Goal: Information Seeking & Learning: Learn about a topic

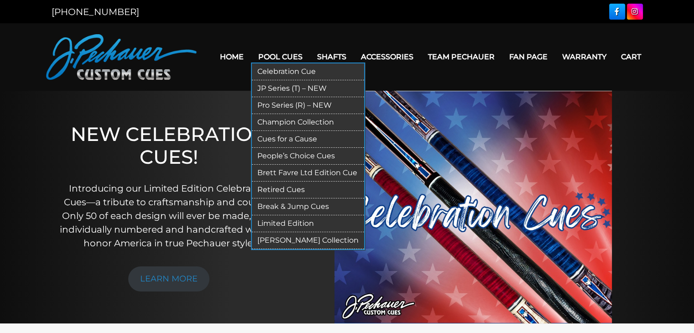
click at [279, 56] on link "Pool Cues" at bounding box center [280, 56] width 59 height 23
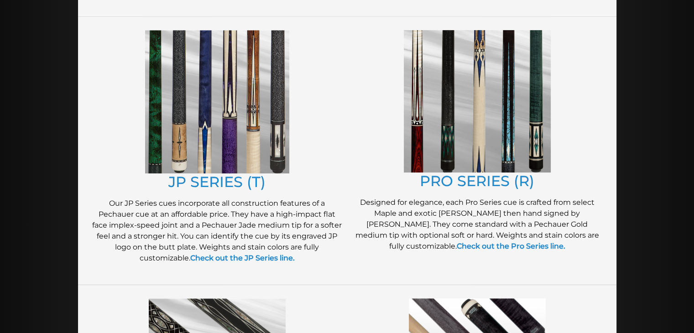
scroll to position [472, 0]
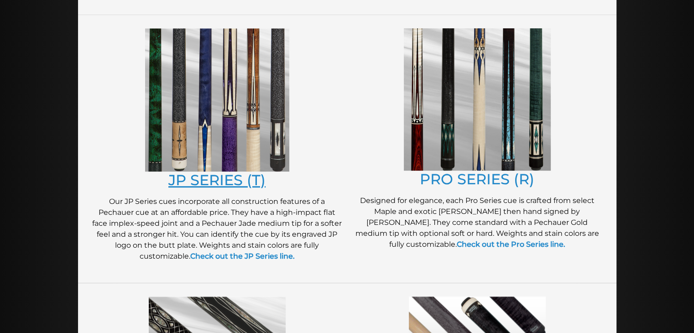
click at [218, 177] on link "JP SERIES (T)" at bounding box center [216, 180] width 97 height 18
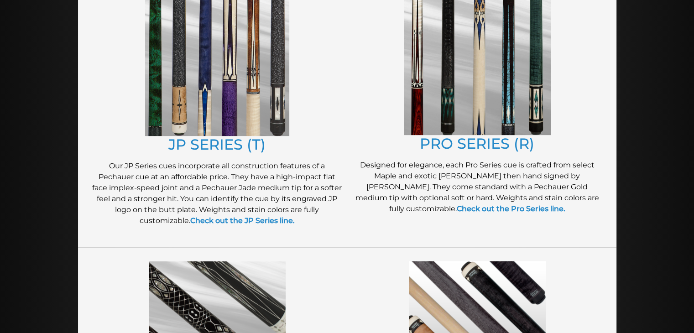
scroll to position [508, 0]
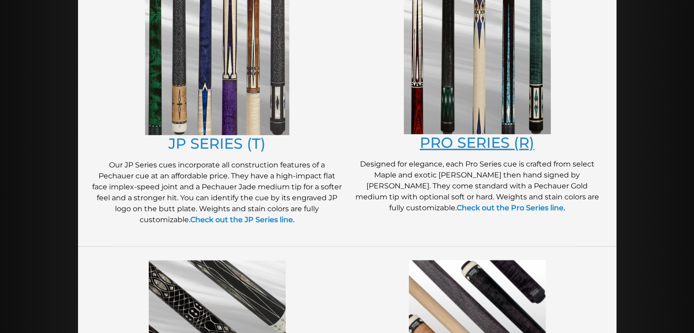
click at [481, 146] on link "PRO SERIES (R)" at bounding box center [477, 143] width 114 height 18
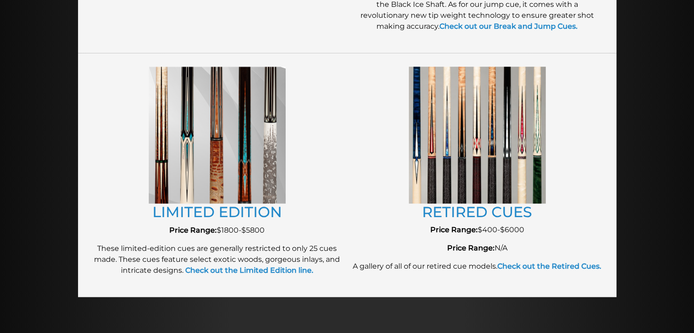
scroll to position [983, 0]
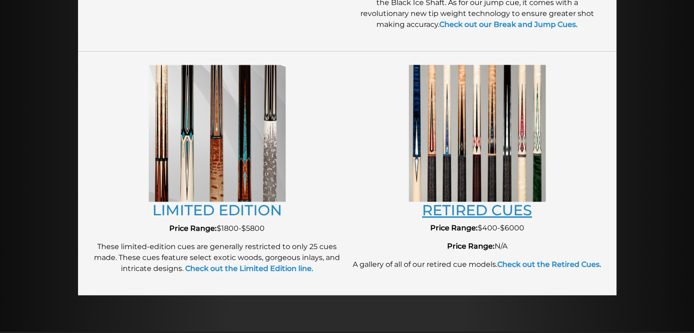
click at [467, 207] on link "RETIRED CUES" at bounding box center [477, 210] width 110 height 18
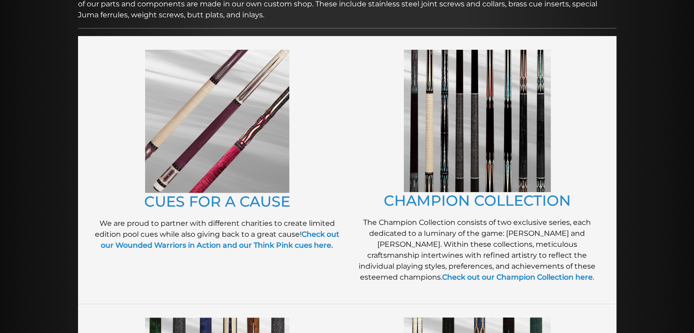
scroll to position [189, 0]
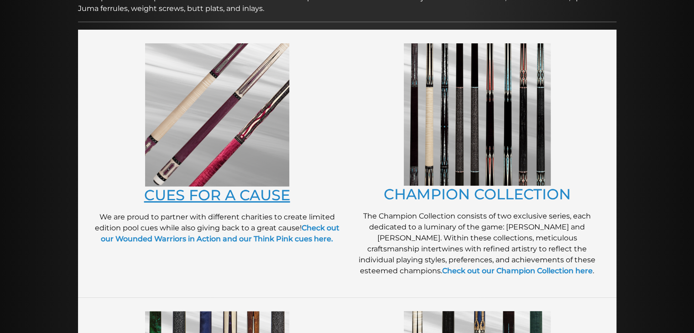
click at [242, 197] on link "CUES FOR A CAUSE" at bounding box center [217, 195] width 146 height 18
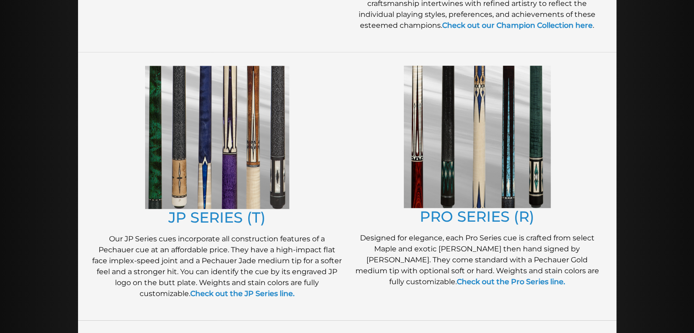
scroll to position [434, 0]
click at [224, 225] on link "JP SERIES (T)" at bounding box center [216, 217] width 97 height 18
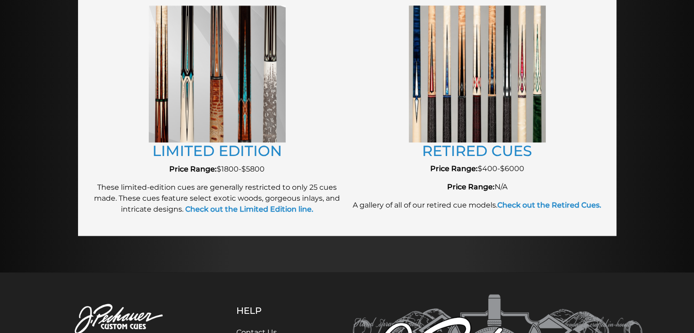
scroll to position [1043, 0]
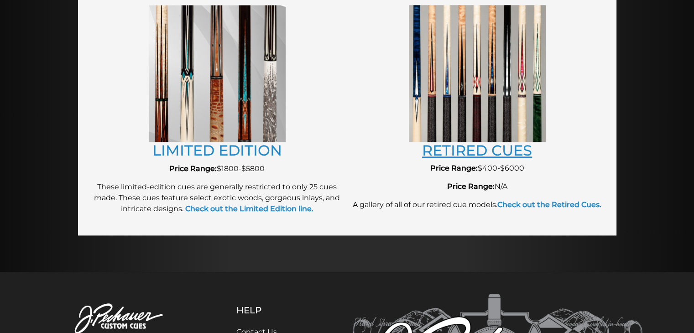
click at [491, 151] on link "RETIRED CUES" at bounding box center [477, 150] width 110 height 18
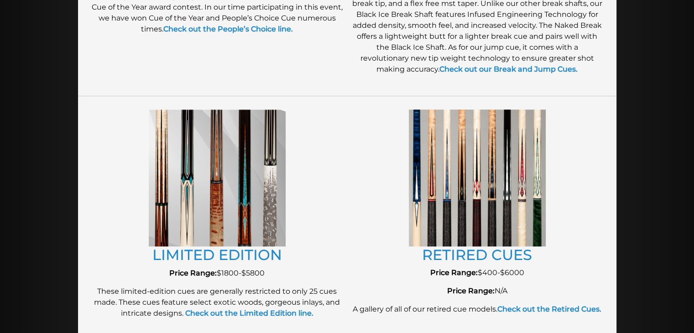
scroll to position [939, 0]
click at [514, 198] on img at bounding box center [477, 177] width 137 height 136
click at [487, 250] on link "RETIRED CUES" at bounding box center [477, 254] width 110 height 18
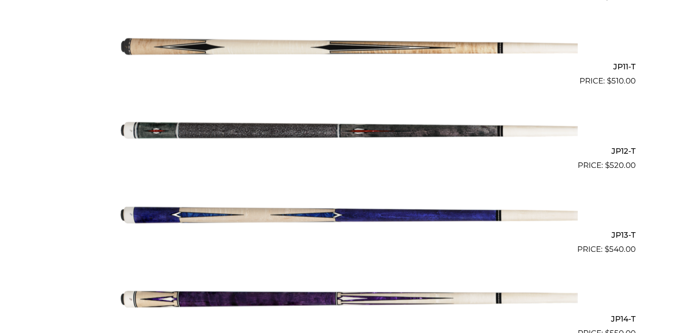
scroll to position [1137, 0]
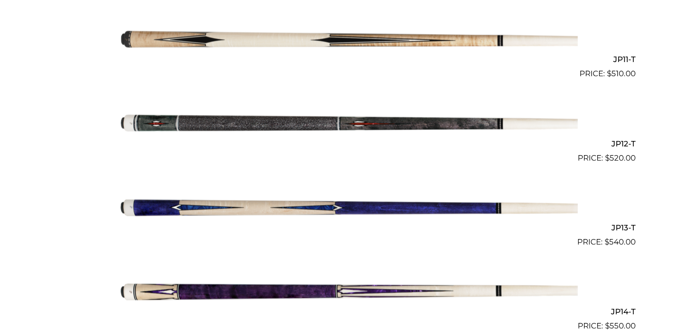
click at [373, 120] on img at bounding box center [347, 121] width 461 height 77
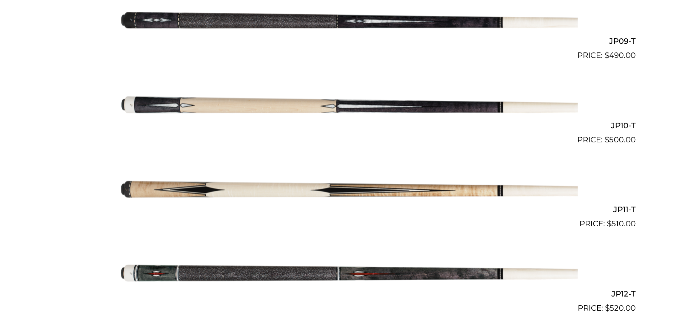
scroll to position [901, 0]
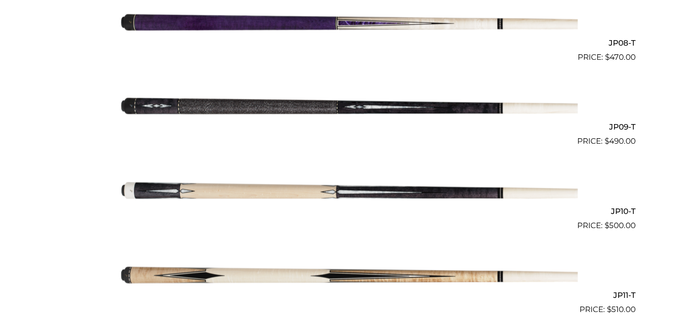
click at [380, 104] on img at bounding box center [347, 105] width 461 height 77
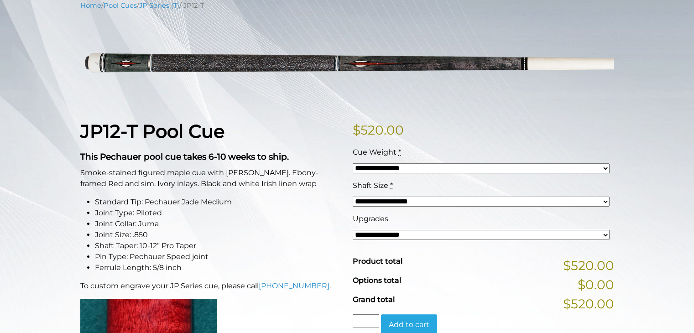
scroll to position [122, 0]
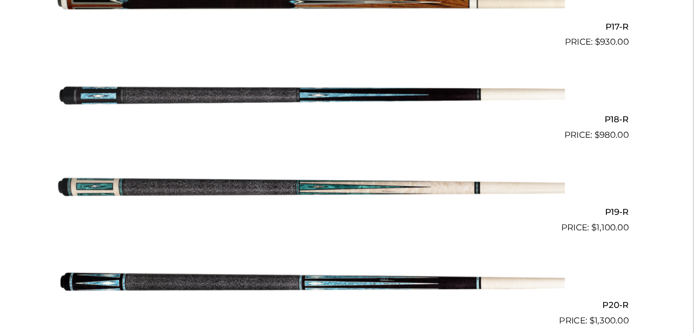
scroll to position [1641, 0]
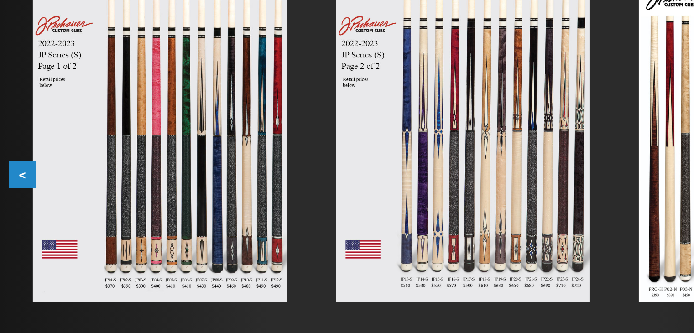
scroll to position [156, 0]
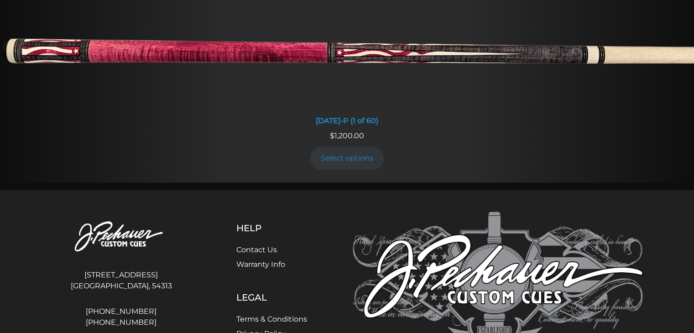
scroll to position [856, 0]
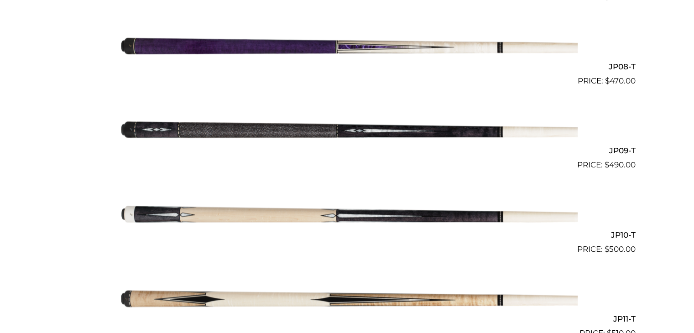
scroll to position [880, 0]
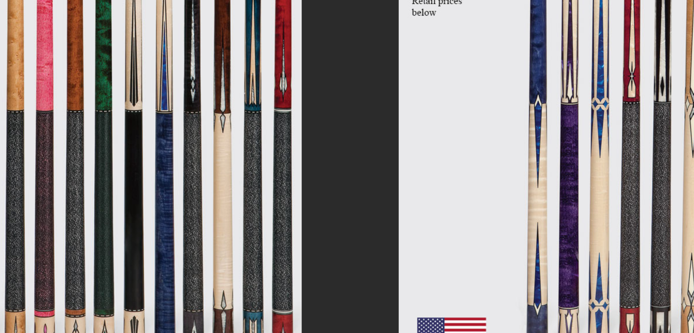
scroll to position [132, 0]
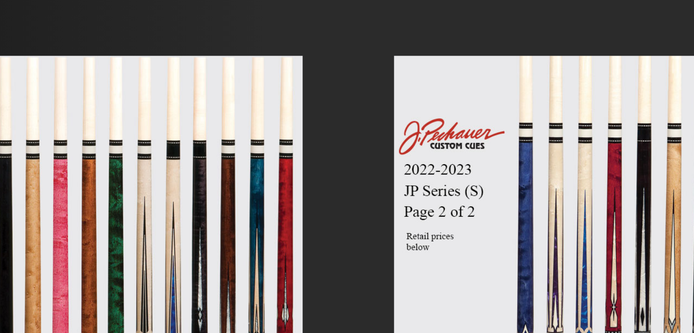
scroll to position [140, 0]
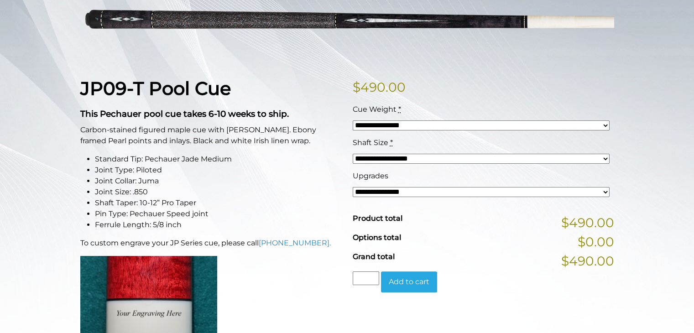
scroll to position [163, 0]
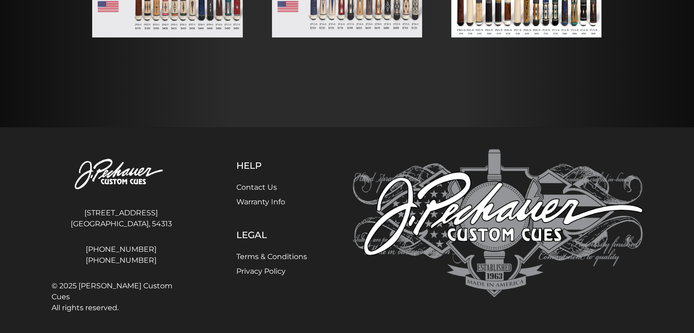
scroll to position [351, 0]
